Goal: Transaction & Acquisition: Purchase product/service

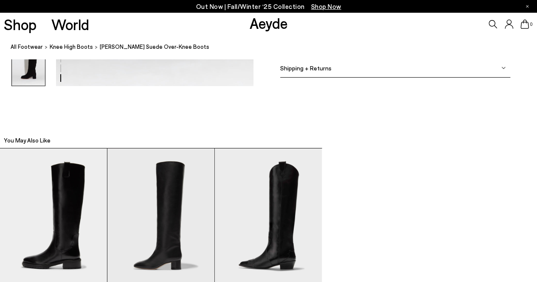
scroll to position [1574, 0]
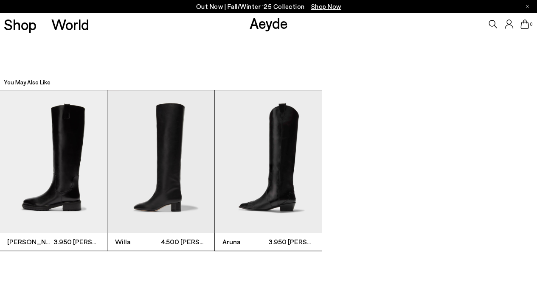
click at [172, 170] on img "2 / 3" at bounding box center [160, 161] width 107 height 143
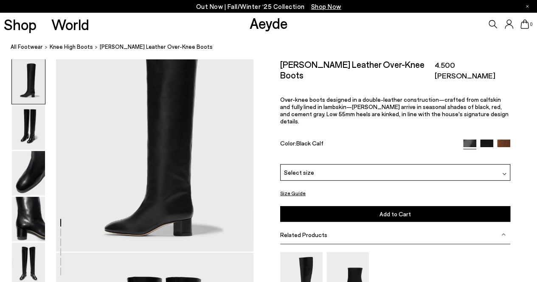
scroll to position [35, 0]
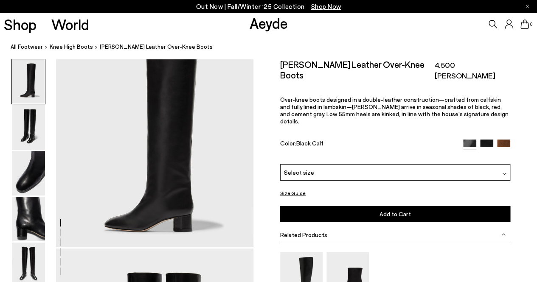
click at [484, 140] on img at bounding box center [486, 146] width 13 height 13
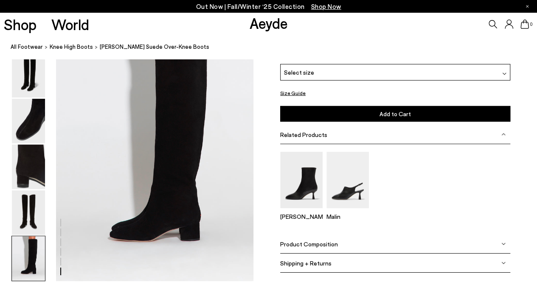
scroll to position [1324, 0]
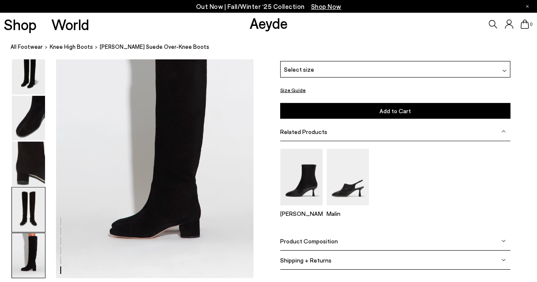
click at [33, 223] on img at bounding box center [28, 209] width 33 height 45
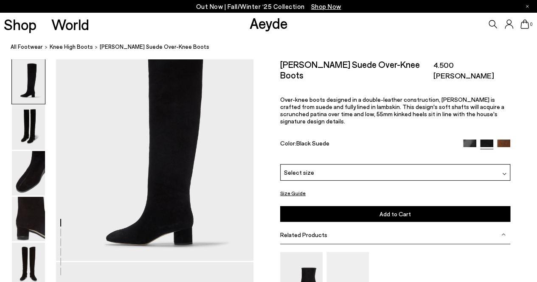
scroll to position [0, 0]
